Goal: Task Accomplishment & Management: Manage account settings

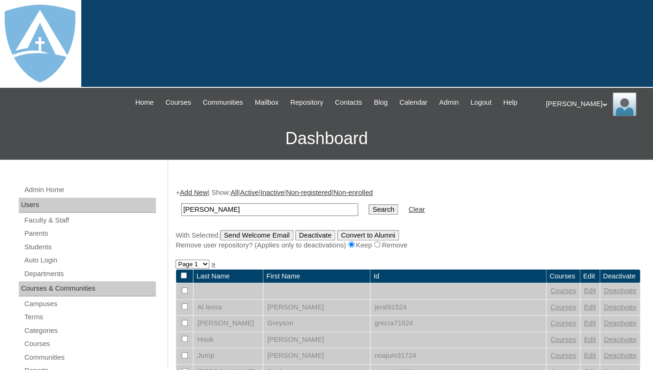
click at [201, 216] on input "Eslie Cary" at bounding box center [269, 209] width 177 height 13
click at [203, 216] on input "Eslie Cary" at bounding box center [269, 209] width 177 height 13
drag, startPoint x: 203, startPoint y: 218, endPoint x: 177, endPoint y: 218, distance: 25.8
click at [181, 216] on input "Eslie Cary" at bounding box center [269, 209] width 177 height 13
type input "Cary"
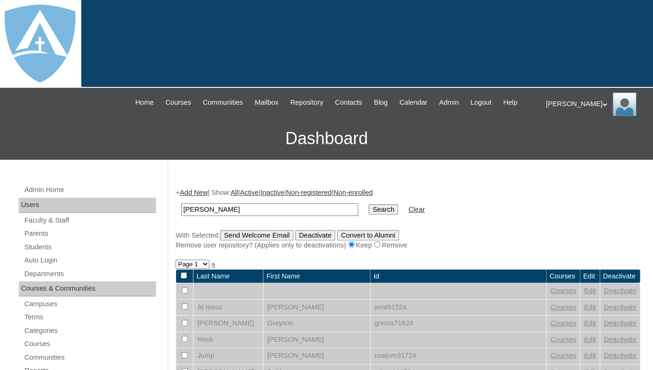
click at [368, 204] on input "Search" at bounding box center [382, 209] width 29 height 10
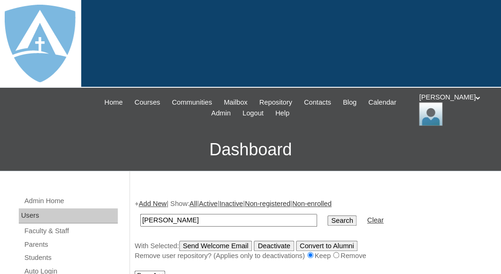
click at [176, 217] on input "[PERSON_NAME]" at bounding box center [228, 220] width 177 height 13
click at [328, 215] on input "Search" at bounding box center [342, 220] width 29 height 10
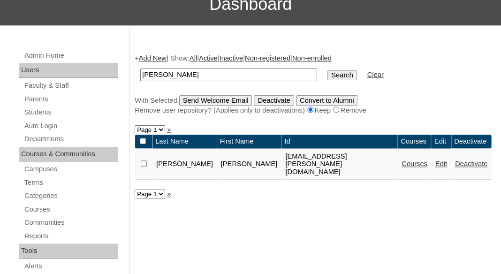
scroll to position [160, 0]
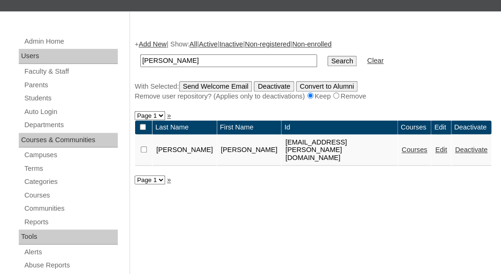
click at [402, 146] on link "Courses" at bounding box center [415, 150] width 26 height 8
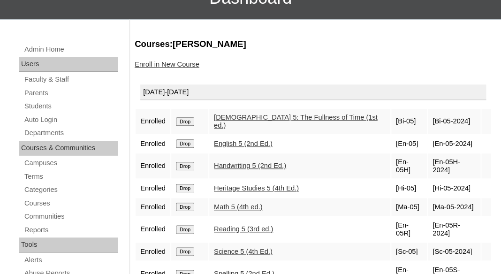
scroll to position [163, 0]
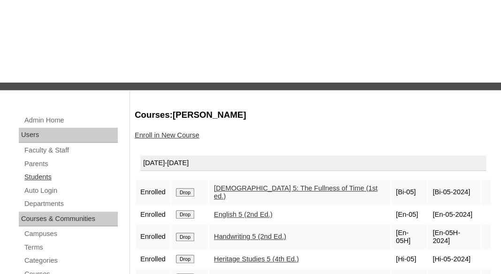
click at [42, 100] on link "Students" at bounding box center [70, 95] width 94 height 12
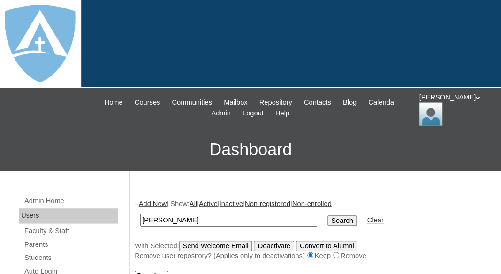
drag, startPoint x: 160, startPoint y: 217, endPoint x: 120, endPoint y: 218, distance: 39.4
click at [140, 219] on input "Kale Klundt" at bounding box center [228, 220] width 177 height 13
type input "[PERSON_NAME]"
click at [328, 215] on input "Search" at bounding box center [342, 220] width 29 height 10
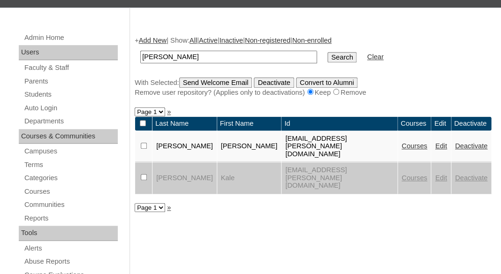
scroll to position [172, 0]
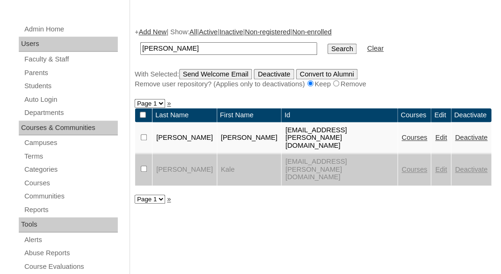
click at [435, 166] on link "Edit" at bounding box center [441, 170] width 12 height 8
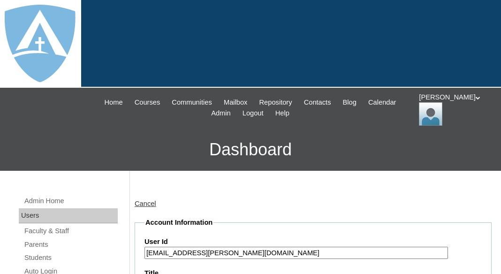
scroll to position [95, 0]
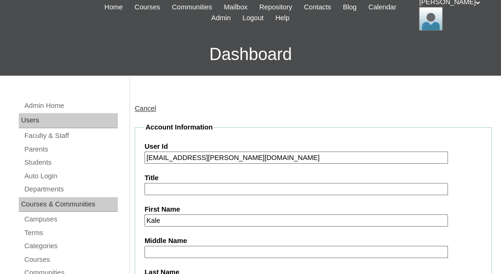
click at [146, 157] on input "[EMAIL_ADDRESS][PERSON_NAME][DOMAIN_NAME]" at bounding box center [297, 158] width 304 height 13
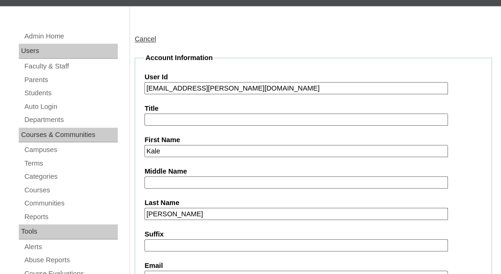
scroll to position [198, 0]
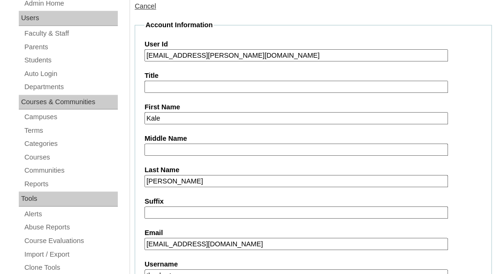
type input "[EMAIL_ADDRESS][PERSON_NAME][DOMAIN_NAME]"
click at [226, 146] on input "Middle Name" at bounding box center [297, 150] width 304 height 13
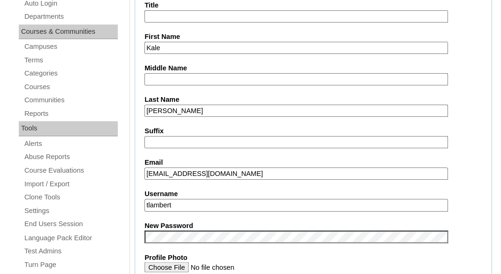
scroll to position [275, 0]
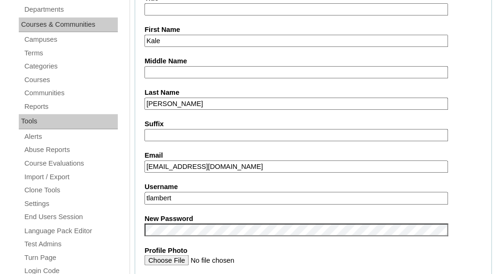
click at [196, 197] on input "tlambert" at bounding box center [297, 198] width 304 height 13
paste input "[EMAIL_ADDRESS][PERSON_NAME][DOMAIN_NAME]"
type input "[EMAIL_ADDRESS][PERSON_NAME][DOMAIN_NAME]"
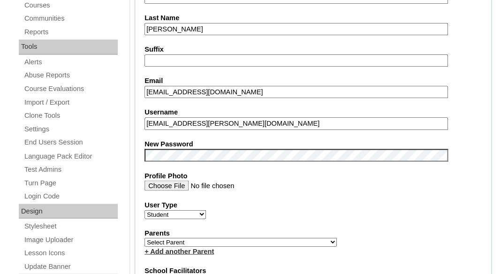
scroll to position [351, 0]
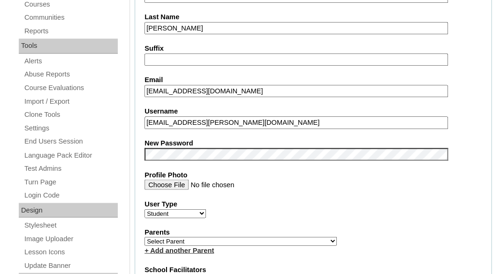
click at [145, 236] on select "Select Parent Garcia, Rosa Labourdette, Jessica Nicholson, Nicky Valentin , Nat…" at bounding box center [241, 240] width 192 height 9
select select "101012"
click option "Cary, Alizabeth" at bounding box center [0, 0] width 0 height 0
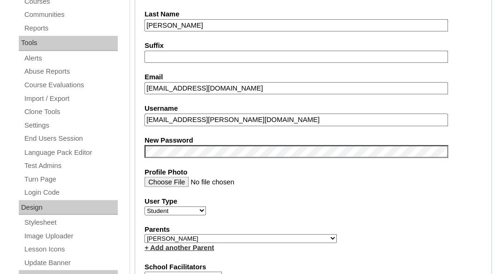
click at [164, 271] on select "Select School Facilitator" at bounding box center [183, 275] width 77 height 9
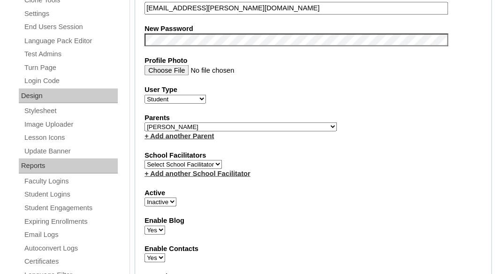
click option "Select School Facilitator" at bounding box center [0, 0] width 0 height 0
select select "1"
click option "Active" at bounding box center [0, 0] width 0 height 0
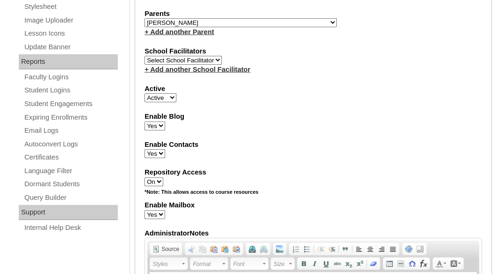
scroll to position [585, 0]
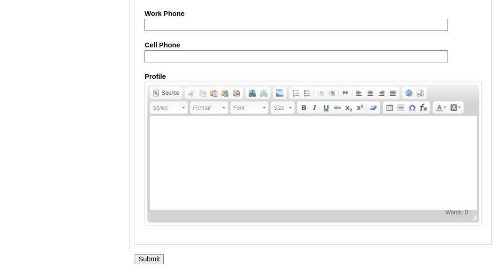
click at [151, 260] on input "Submit" at bounding box center [149, 259] width 29 height 10
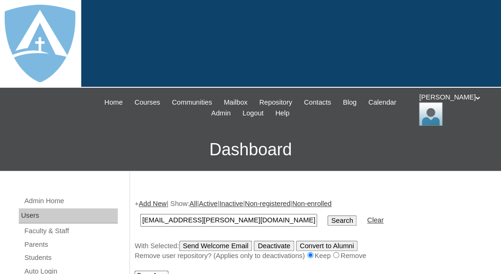
type input "[EMAIL_ADDRESS][PERSON_NAME][DOMAIN_NAME]"
click at [328, 215] on input "Search" at bounding box center [342, 220] width 29 height 10
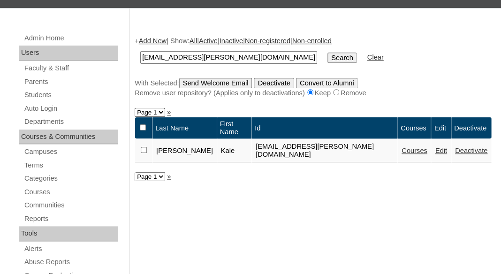
scroll to position [165, 0]
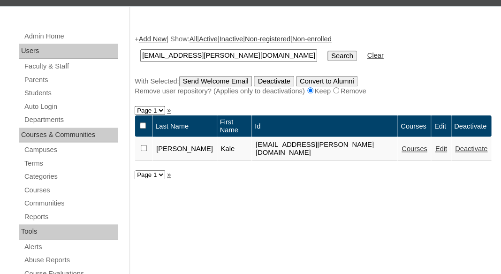
click at [402, 145] on link "Courses" at bounding box center [415, 149] width 26 height 8
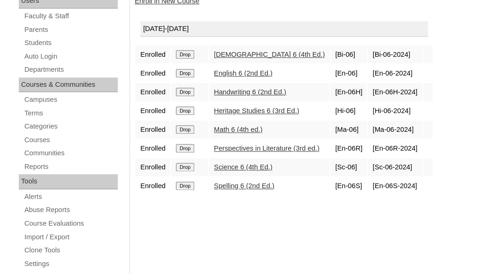
scroll to position [226, 0]
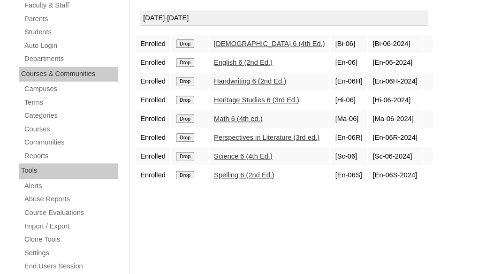
click at [190, 43] on input "Drop" at bounding box center [185, 43] width 18 height 8
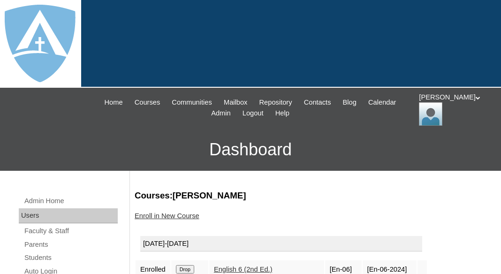
scroll to position [97, 0]
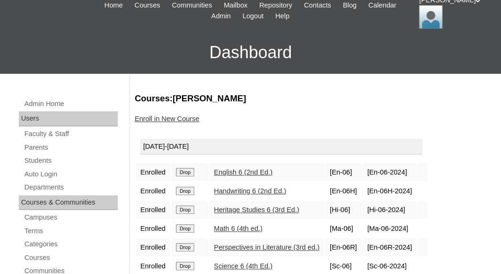
click at [189, 170] on input "Drop" at bounding box center [185, 172] width 18 height 8
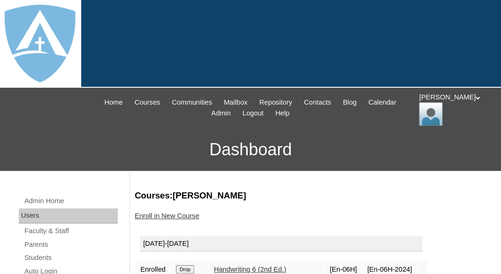
scroll to position [108, 0]
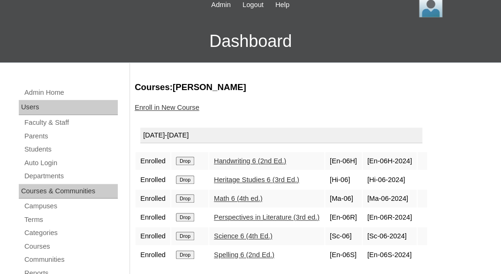
click at [184, 158] on input "Drop" at bounding box center [185, 161] width 18 height 8
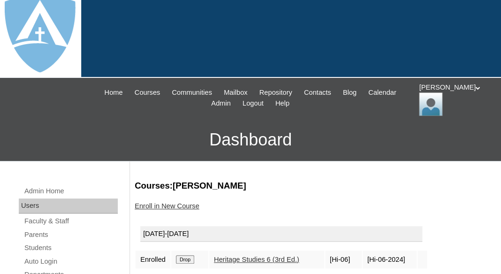
scroll to position [47, 0]
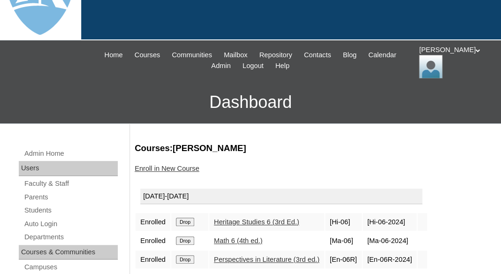
click at [185, 221] on input "Drop" at bounding box center [185, 222] width 18 height 8
click at [187, 220] on input "Drop" at bounding box center [185, 222] width 18 height 8
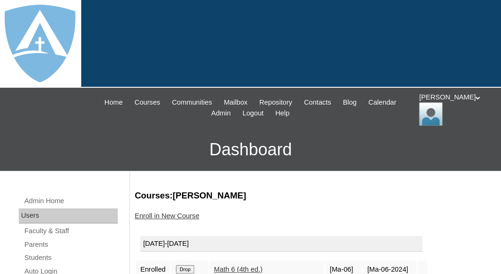
scroll to position [142, 0]
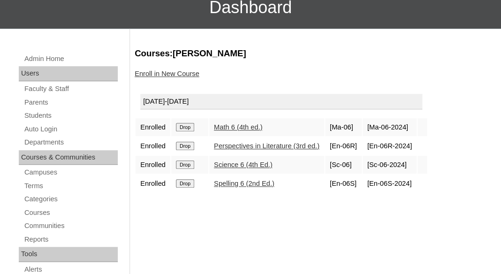
click at [188, 126] on input "Drop" at bounding box center [185, 127] width 18 height 8
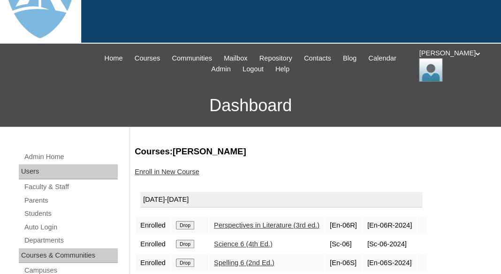
scroll to position [82, 0]
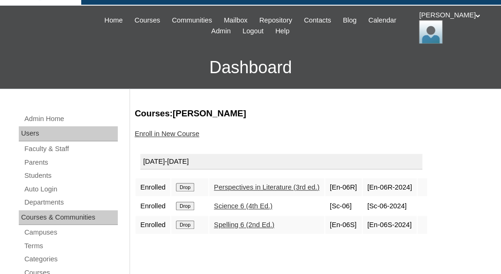
click at [191, 183] on input "Drop" at bounding box center [185, 187] width 18 height 8
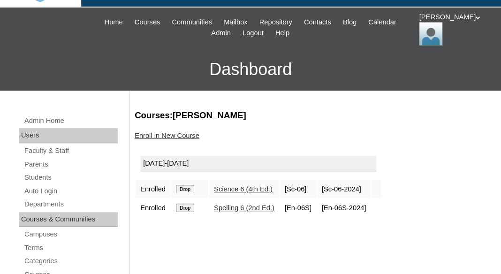
scroll to position [80, 0]
click at [187, 191] on input "Drop" at bounding box center [185, 189] width 18 height 8
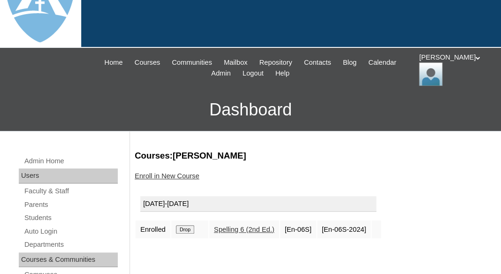
scroll to position [60, 0]
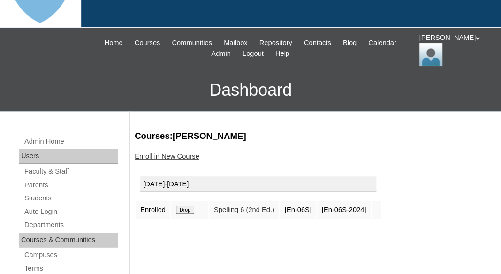
click at [189, 208] on input "Drop" at bounding box center [185, 210] width 18 height 8
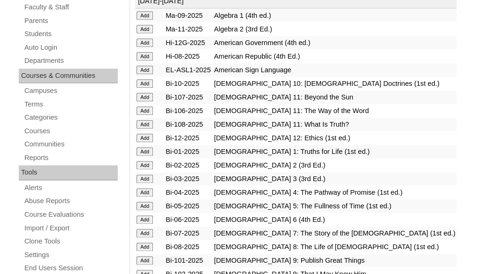
scroll to position [260, 0]
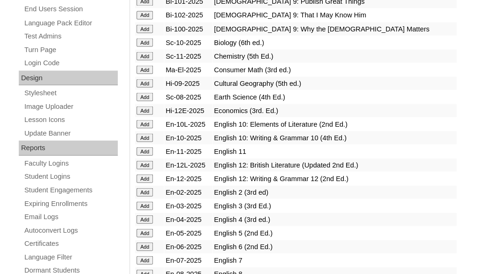
scroll to position [491, 0]
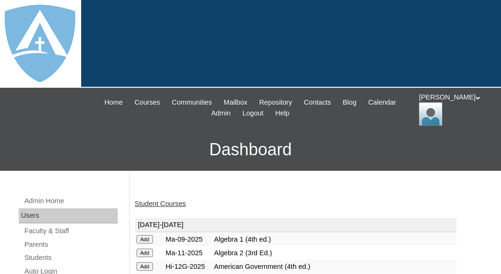
scroll to position [729, 0]
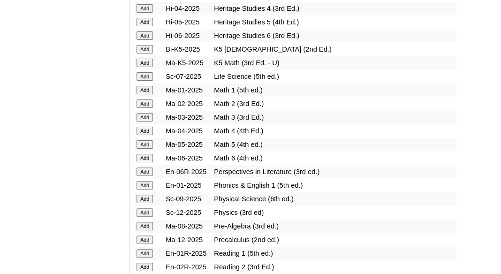
scroll to position [966, 0]
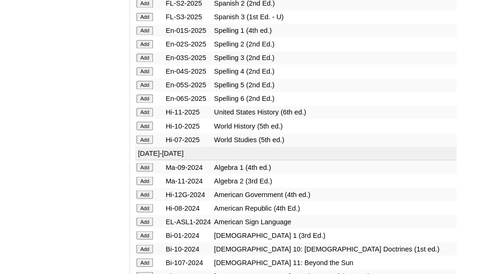
scroll to position [1425, 0]
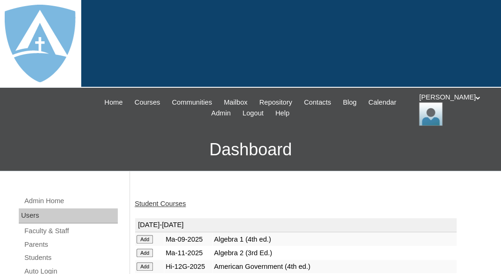
click at [173, 200] on link "Student Courses" at bounding box center [160, 204] width 51 height 8
